Goal: Find specific page/section

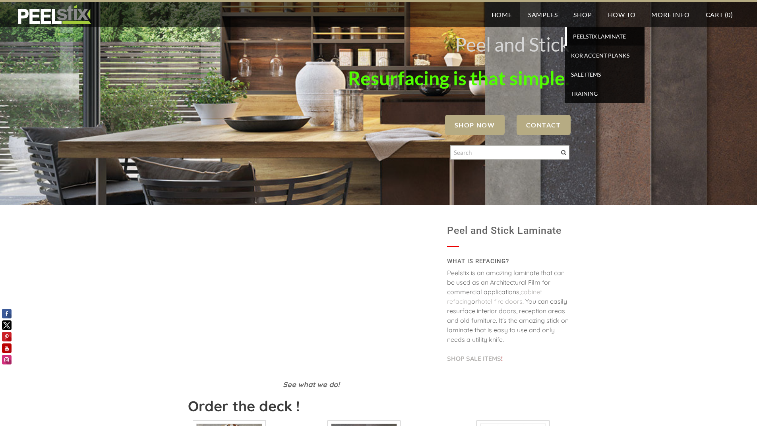
click at [586, 34] on span "PEELSTIX Laminate" at bounding box center [606, 36] width 74 height 11
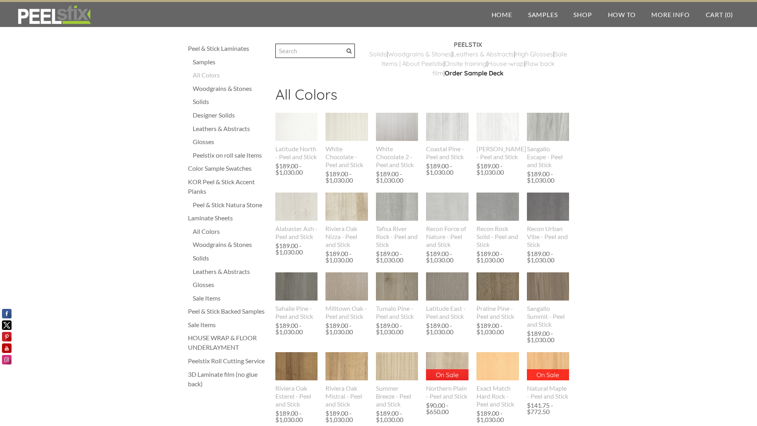
click at [297, 53] on input "Search" at bounding box center [314, 51] width 79 height 14
type input "fenix"
